Goal: Find specific page/section: Find specific page/section

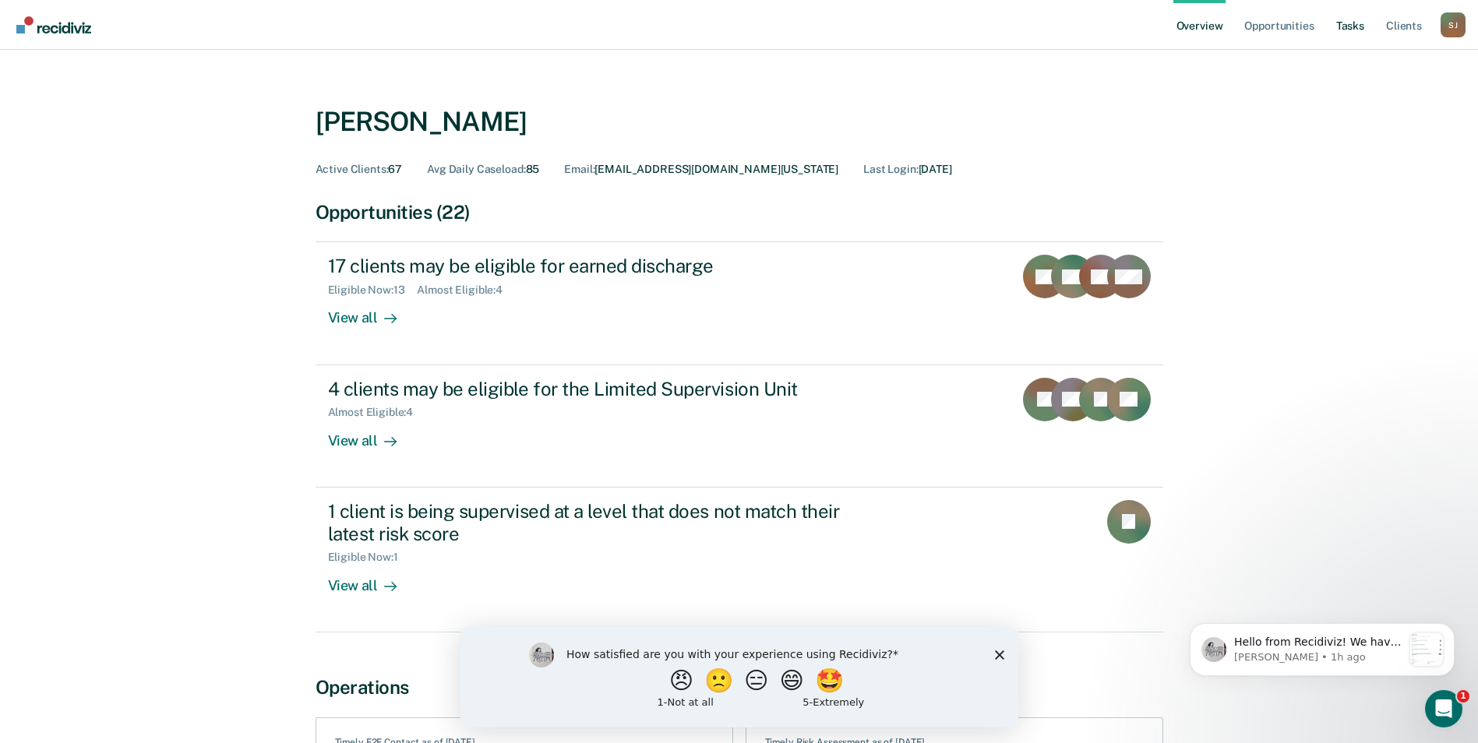
click at [1368, 16] on link "Tasks" at bounding box center [1350, 25] width 34 height 50
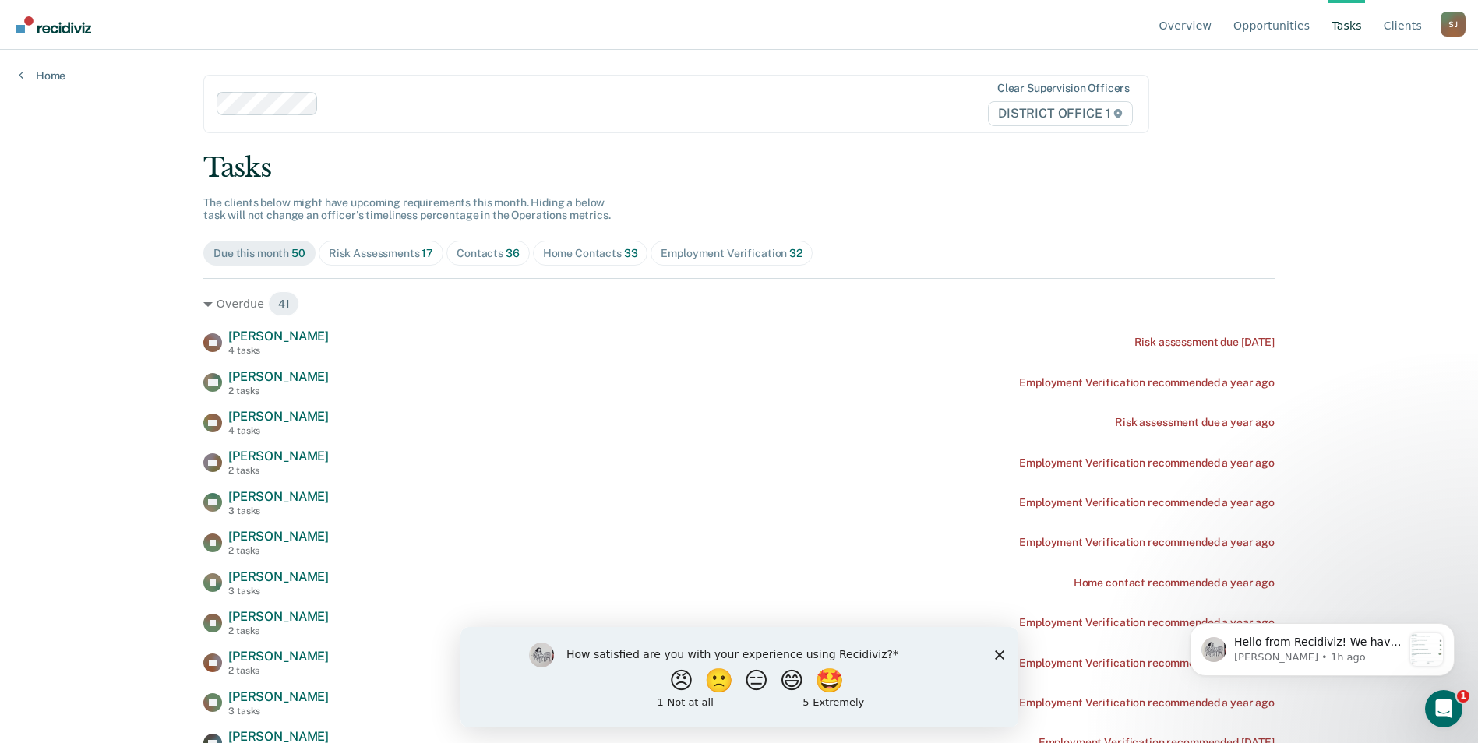
click at [496, 265] on span "Contacts 36" at bounding box center [488, 253] width 83 height 25
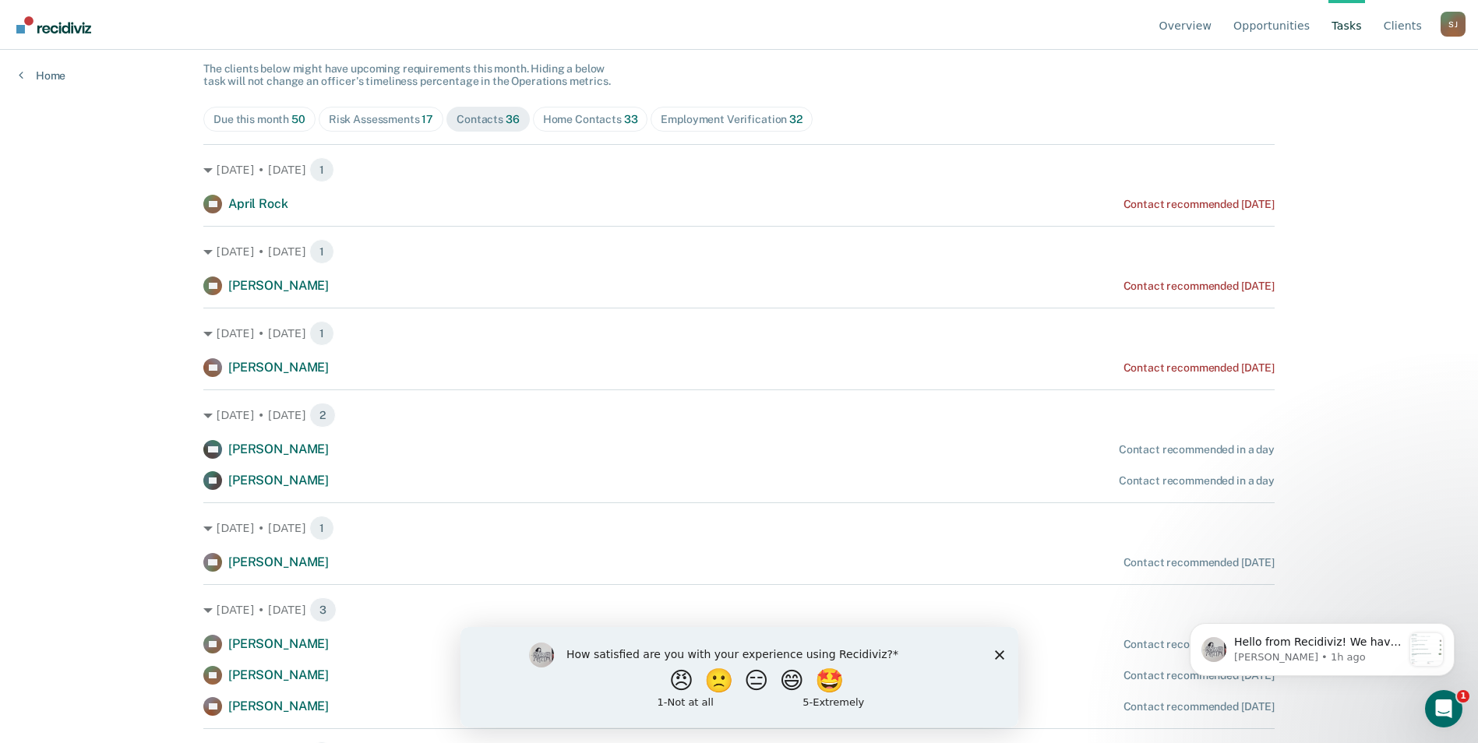
scroll to position [83, 0]
